Goal: Communication & Community: Answer question/provide support

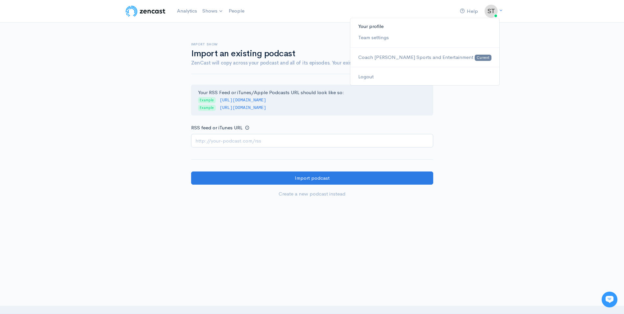
click at [477, 26] on link "Your profile" at bounding box center [424, 27] width 149 height 12
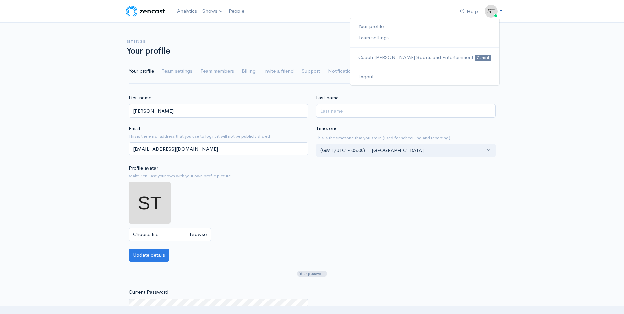
click at [502, 12] on icon at bounding box center [501, 10] width 4 height 4
click at [235, 13] on link "People" at bounding box center [236, 11] width 21 height 14
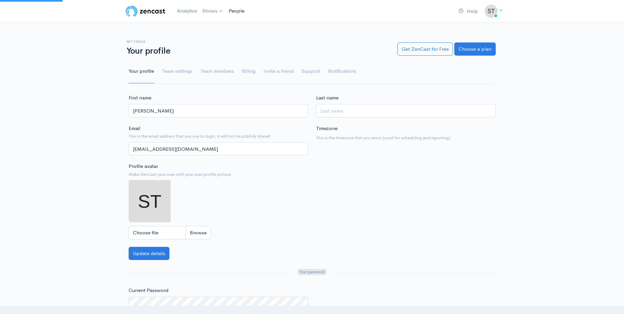
click at [235, 13] on link "People" at bounding box center [236, 11] width 21 height 14
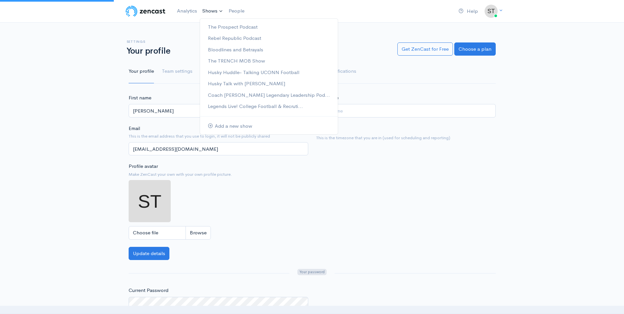
click at [210, 11] on link "Shows" at bounding box center [213, 11] width 26 height 14
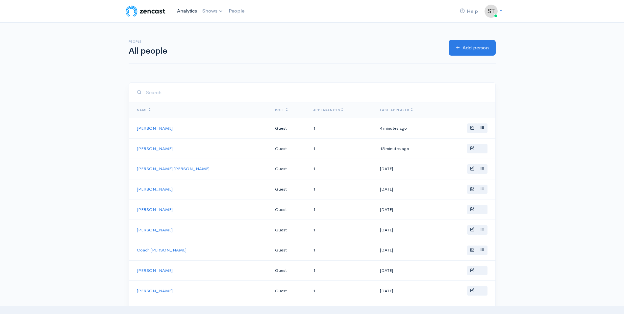
click at [188, 12] on link "Analytics" at bounding box center [186, 11] width 25 height 14
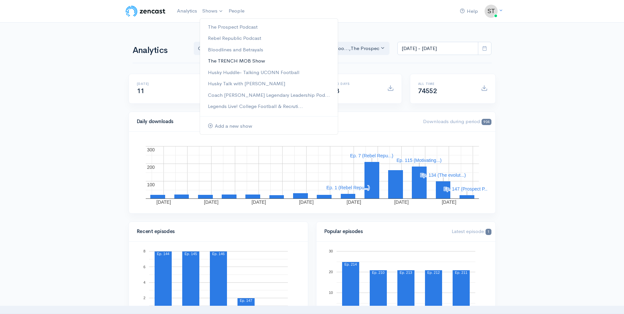
click at [225, 61] on link "The TRENCH MOB Show" at bounding box center [269, 61] width 138 height 12
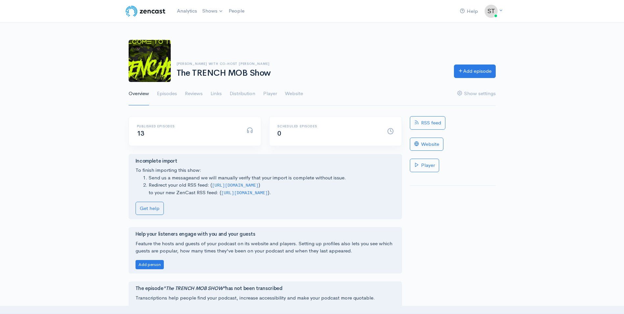
click at [178, 176] on link "Send us a message" at bounding box center [170, 177] width 42 height 6
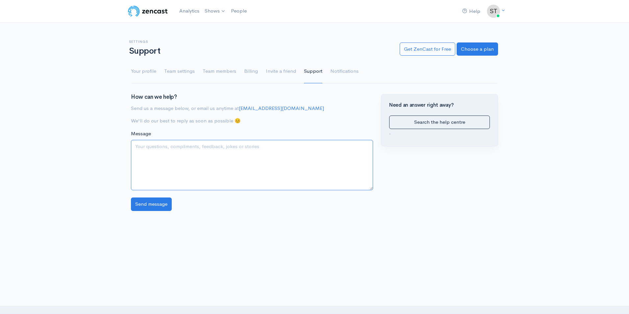
click at [178, 176] on textarea "Message" at bounding box center [252, 165] width 242 height 50
type textarea "I don't know how to do this, we need it for Husky Talk and Trench Mob show I am…"
click at [139, 209] on input "Send message" at bounding box center [151, 203] width 41 height 13
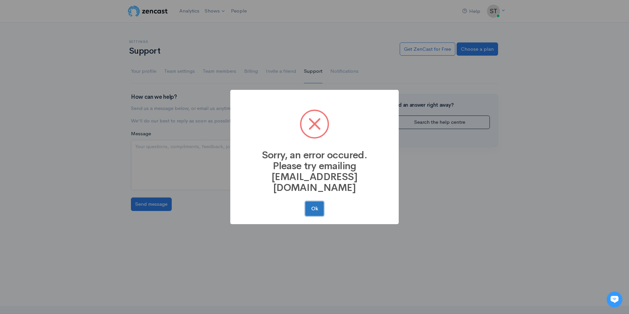
click at [316, 206] on button "Ok" at bounding box center [314, 208] width 18 height 14
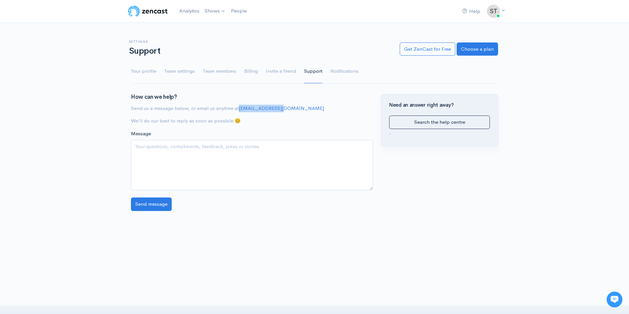
drag, startPoint x: 281, startPoint y: 109, endPoint x: 239, endPoint y: 106, distance: 42.6
click at [239, 106] on p "Send us a message below, or email us anytime at hello@zencast.fm" at bounding box center [252, 109] width 242 height 8
drag, startPoint x: 239, startPoint y: 106, endPoint x: 261, endPoint y: 107, distance: 21.8
click at [174, 70] on link "Team settings" at bounding box center [179, 72] width 31 height 24
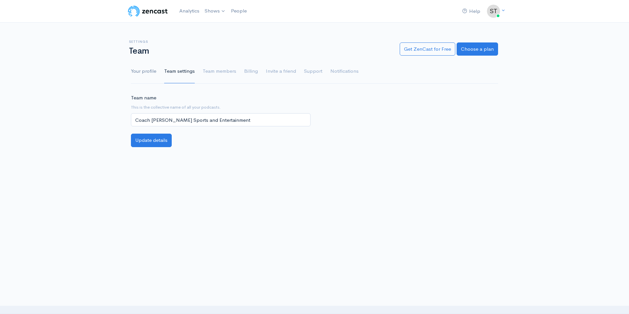
click at [150, 70] on link "Your profile" at bounding box center [143, 72] width 25 height 24
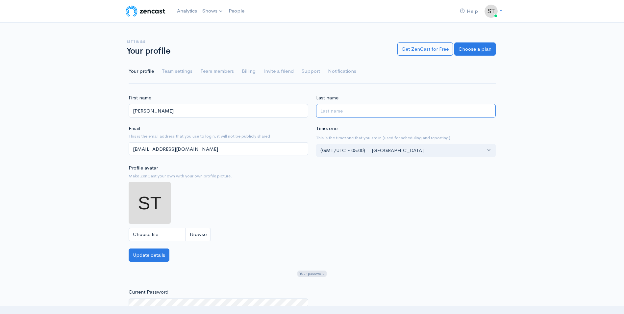
click at [346, 112] on input "Last name" at bounding box center [406, 110] width 180 height 13
type input "[PERSON_NAME]"
click at [158, 252] on button "Update details" at bounding box center [149, 254] width 41 height 13
click at [182, 70] on link "Team settings" at bounding box center [177, 72] width 31 height 24
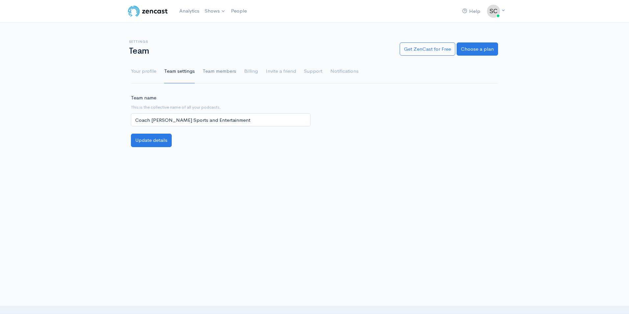
click at [208, 69] on link "Team members" at bounding box center [220, 72] width 34 height 24
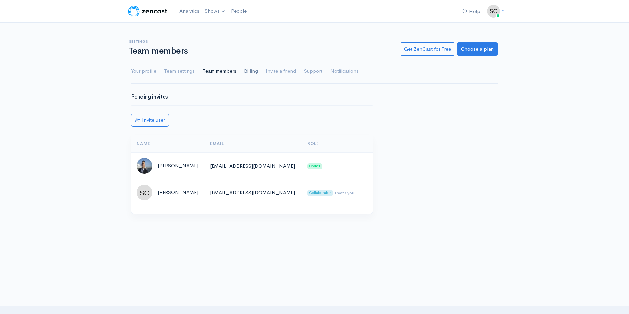
click at [249, 69] on link "Billing" at bounding box center [251, 72] width 14 height 24
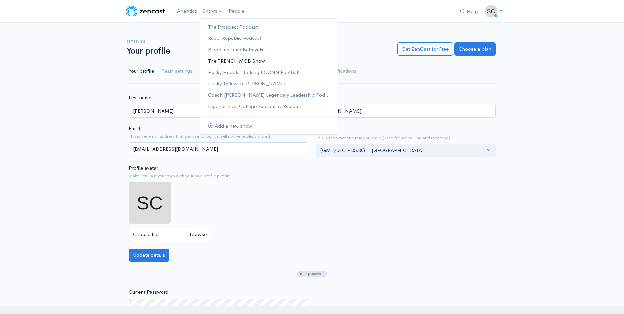
click at [218, 60] on link "The TRENCH MOB Show" at bounding box center [269, 61] width 138 height 12
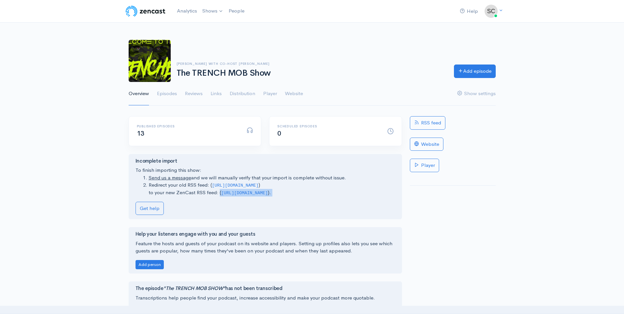
drag, startPoint x: 218, startPoint y: 192, endPoint x: 261, endPoint y: 198, distance: 43.3
click at [261, 198] on div "Incomplete import To finish importing this show: Send us a message and we will …" at bounding box center [266, 186] width 260 height 57
drag, startPoint x: 261, startPoint y: 198, endPoint x: 235, endPoint y: 194, distance: 26.2
click at [235, 194] on code "[URL][DOMAIN_NAME]" at bounding box center [244, 193] width 47 height 5
drag, startPoint x: 220, startPoint y: 194, endPoint x: 334, endPoint y: 196, distance: 113.2
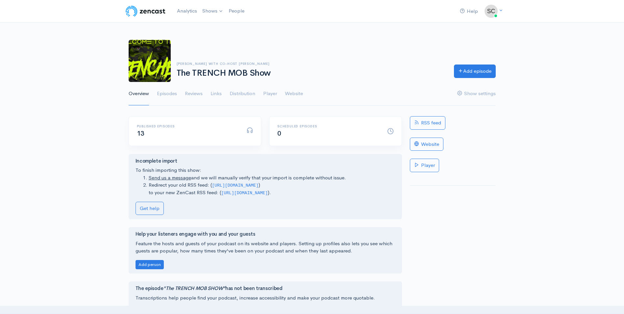
click at [334, 196] on div "Incomplete import To finish importing this show: Send us a message and we will …" at bounding box center [266, 186] width 260 height 57
drag, startPoint x: 334, startPoint y: 196, endPoint x: 297, endPoint y: 194, distance: 36.6
copy div "[URL][DOMAIN_NAME] ). Get help"
click at [158, 206] on link "Get help" at bounding box center [150, 208] width 28 height 13
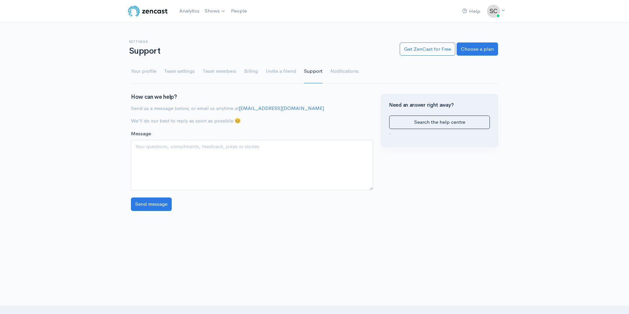
click at [280, 109] on p "Send us a message below, or email us anytime at [EMAIL_ADDRESS][DOMAIN_NAME]" at bounding box center [252, 109] width 242 height 8
click at [277, 69] on link "Invite a friend" at bounding box center [281, 72] width 30 height 24
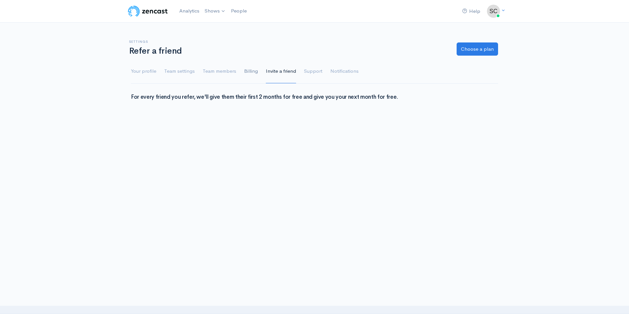
click at [251, 71] on link "Billing" at bounding box center [251, 72] width 14 height 24
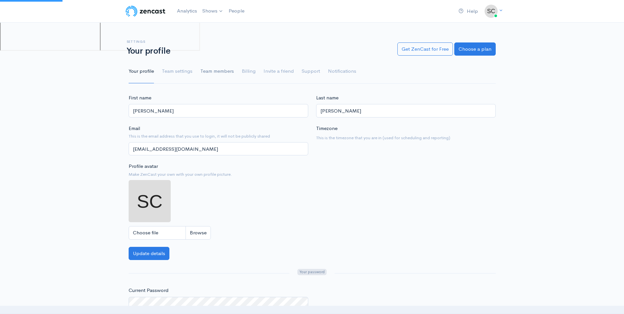
click at [225, 65] on link "Team members" at bounding box center [217, 72] width 34 height 24
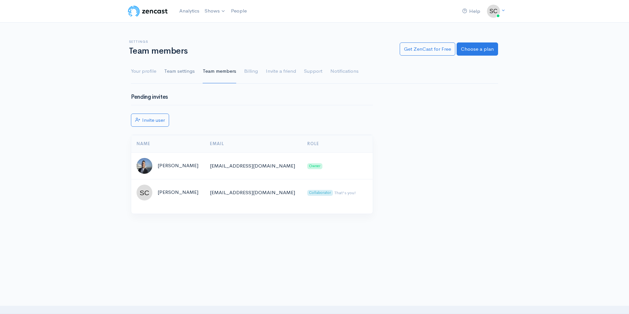
click at [187, 70] on link "Team settings" at bounding box center [179, 72] width 31 height 24
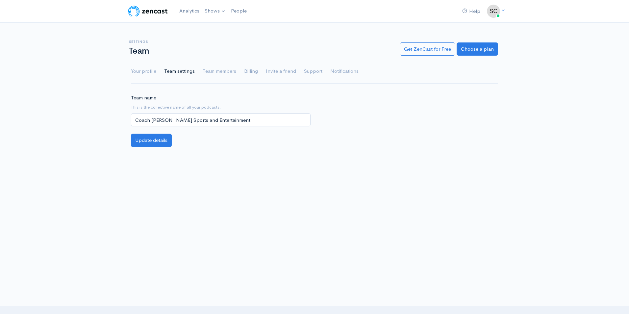
click at [158, 70] on ul "Your profile Team settings Team members Billing Invite a friend Support Notific…" at bounding box center [314, 72] width 367 height 24
click at [151, 70] on link "Your profile" at bounding box center [143, 72] width 25 height 24
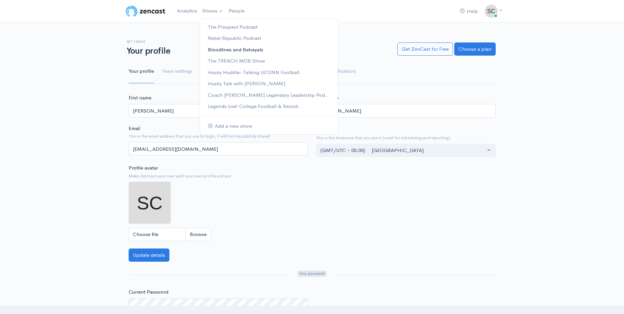
click at [222, 50] on link "Bloodlines and Betrayals" at bounding box center [269, 50] width 138 height 12
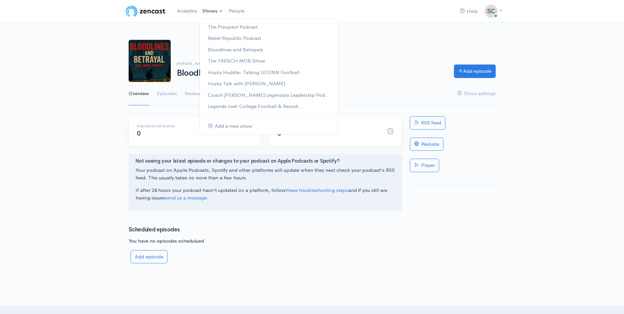
click at [212, 11] on link "Shows" at bounding box center [213, 11] width 26 height 14
click at [432, 125] on link "RSS feed" at bounding box center [428, 122] width 36 height 13
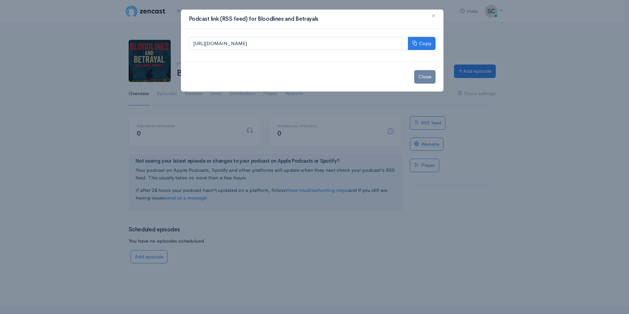
click at [434, 16] on span "×" at bounding box center [434, 16] width 4 height 10
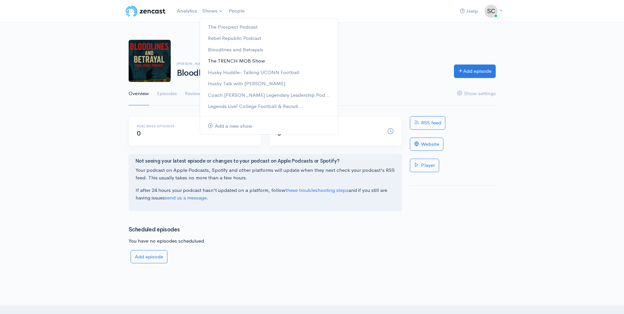
click at [227, 60] on link "The TRENCH MOB Show" at bounding box center [269, 61] width 138 height 12
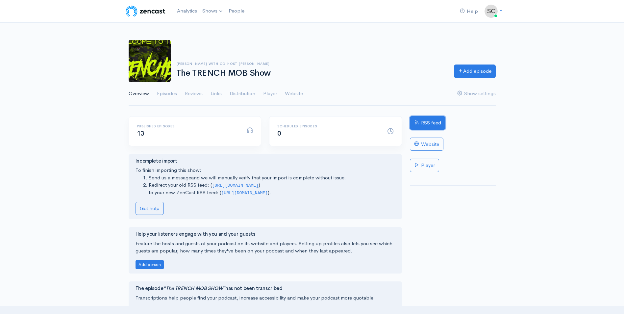
click at [438, 125] on link "RSS feed" at bounding box center [428, 122] width 36 height 13
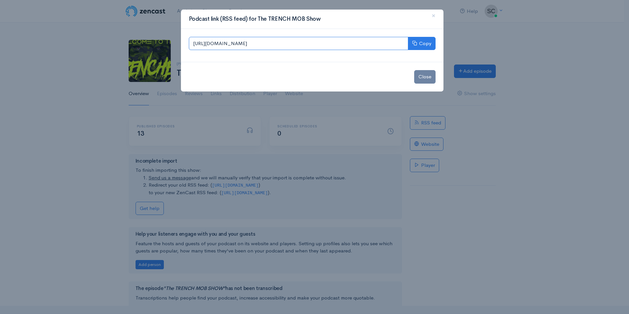
drag, startPoint x: 316, startPoint y: 44, endPoint x: 179, endPoint y: 21, distance: 139.1
click at [179, 21] on div "Podcast link (RSS feed) for The TRENCH MOB Show × [URL][DOMAIN_NAME] Copy Close" at bounding box center [314, 157] width 629 height 314
click at [420, 43] on button "Copy" at bounding box center [422, 43] width 28 height 13
click at [434, 17] on span "×" at bounding box center [434, 16] width 4 height 10
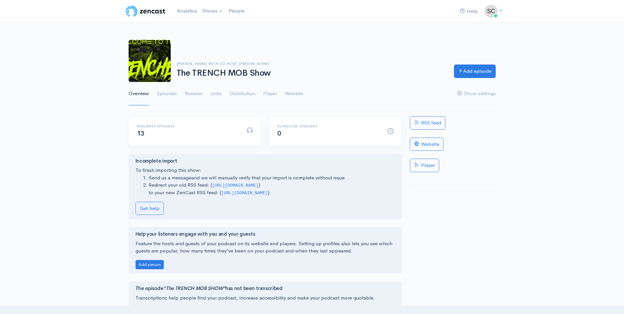
click at [172, 179] on link "Send us a message" at bounding box center [170, 177] width 42 height 6
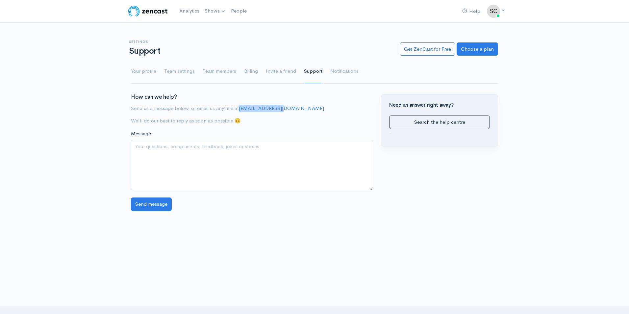
drag, startPoint x: 289, startPoint y: 108, endPoint x: 240, endPoint y: 105, distance: 49.5
click at [240, 105] on p "Send us a message below, or email us anytime at [EMAIL_ADDRESS][DOMAIN_NAME]" at bounding box center [252, 109] width 242 height 8
drag, startPoint x: 240, startPoint y: 105, endPoint x: 265, endPoint y: 108, distance: 25.2
